Goal: Navigation & Orientation: Find specific page/section

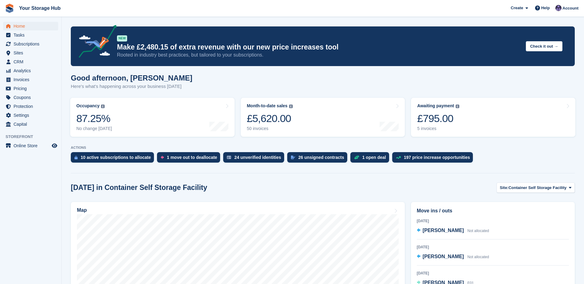
scroll to position [493, 0]
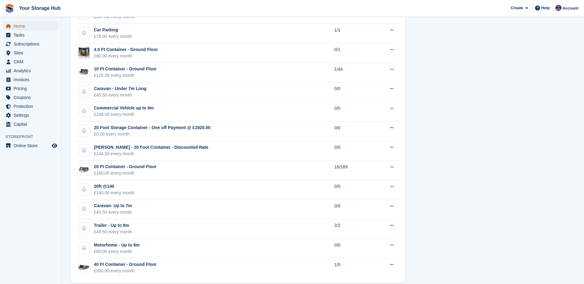
click at [28, 24] on span "Home" at bounding box center [32, 26] width 37 height 9
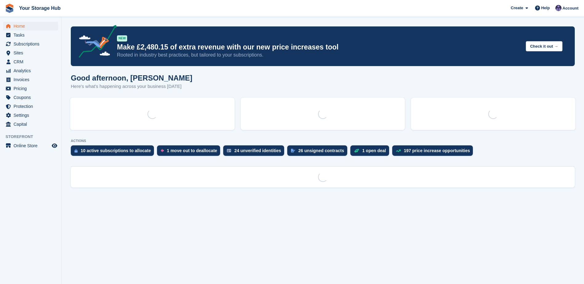
scroll to position [0, 0]
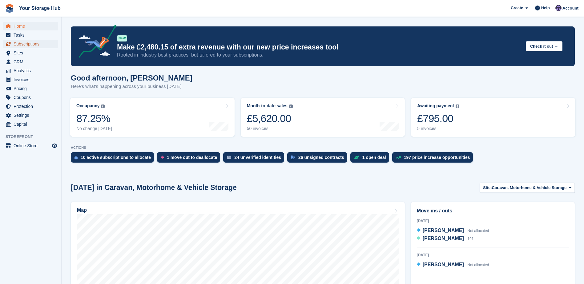
click at [30, 42] on span "Subscriptions" at bounding box center [32, 44] width 37 height 9
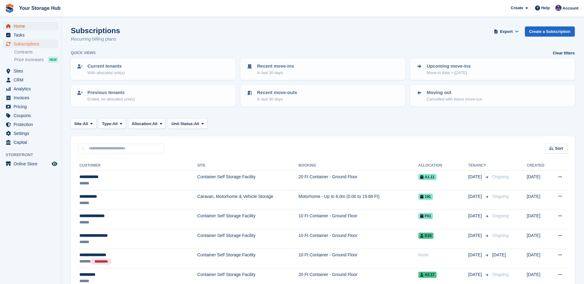
click at [22, 25] on span "Home" at bounding box center [32, 26] width 37 height 9
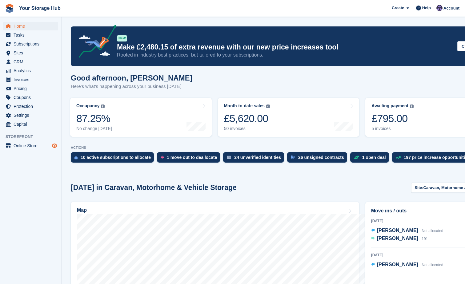
click at [55, 145] on icon "Preview store" at bounding box center [55, 145] width 6 height 5
click at [30, 27] on span "Home" at bounding box center [32, 26] width 37 height 9
